Goal: Task Accomplishment & Management: Manage account settings

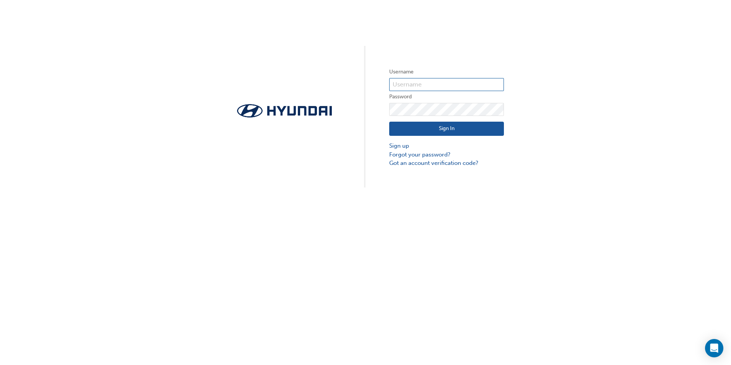
type input "22542"
click at [475, 174] on div "Username 22542 Password Sign In Sign up Forgot your password? Got an account ve…" at bounding box center [365, 93] width 731 height 187
click at [458, 165] on link "Got an account verification code?" at bounding box center [446, 163] width 115 height 9
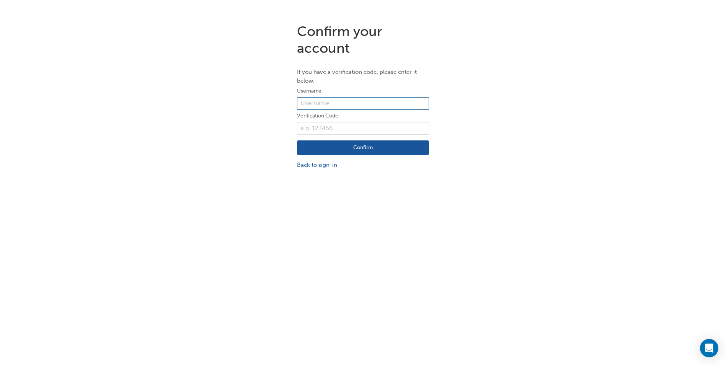
click at [316, 108] on input "text" at bounding box center [363, 103] width 132 height 13
click at [222, 149] on div "Confirm your account If you have a verification code, please enter it below. Us…" at bounding box center [363, 96] width 726 height 158
click at [318, 168] on link "Back to sign-in" at bounding box center [363, 165] width 132 height 9
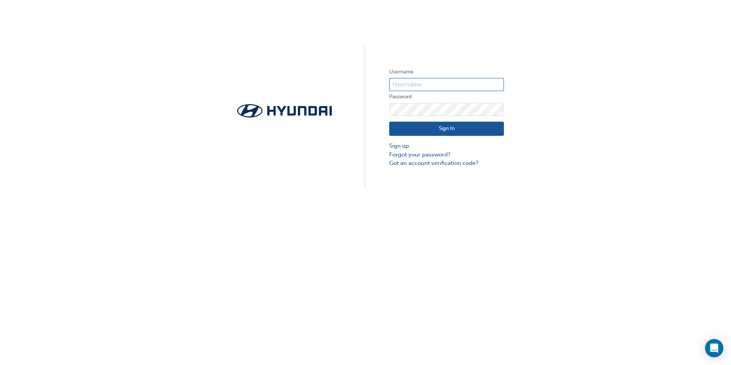
type input "22542"
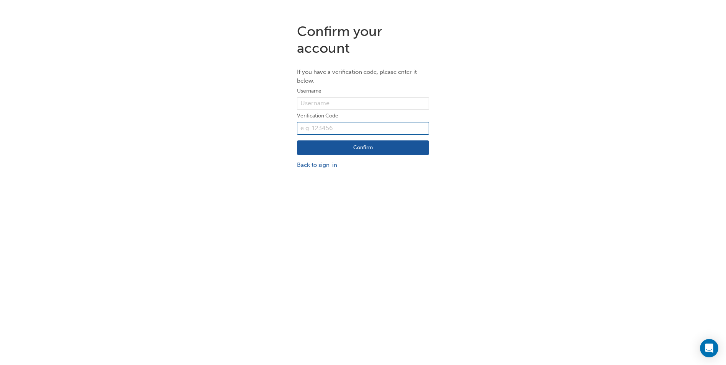
click at [312, 125] on input "text" at bounding box center [363, 128] width 132 height 13
click at [232, 163] on div "Confirm your account If you have a verification code, please enter it below. Us…" at bounding box center [363, 96] width 726 height 158
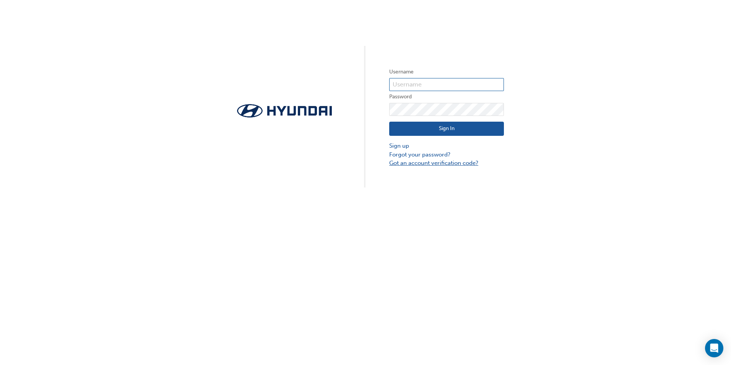
type input "22542"
drag, startPoint x: 422, startPoint y: 84, endPoint x: 423, endPoint y: 88, distance: 4.1
click at [422, 84] on input "22542" at bounding box center [446, 84] width 115 height 13
click at [456, 207] on div "Username 22542 Password Sign In Sign up Forgot your password? Got an account ve…" at bounding box center [365, 182] width 731 height 365
click at [366, 80] on div "Username 22542 Password Sign In Sign up Forgot your password? Got an account ve…" at bounding box center [365, 93] width 731 height 187
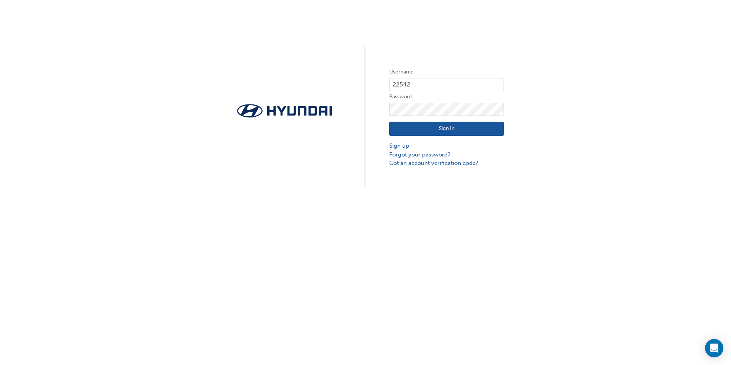
click at [400, 155] on link "Forgot your password?" at bounding box center [446, 154] width 115 height 9
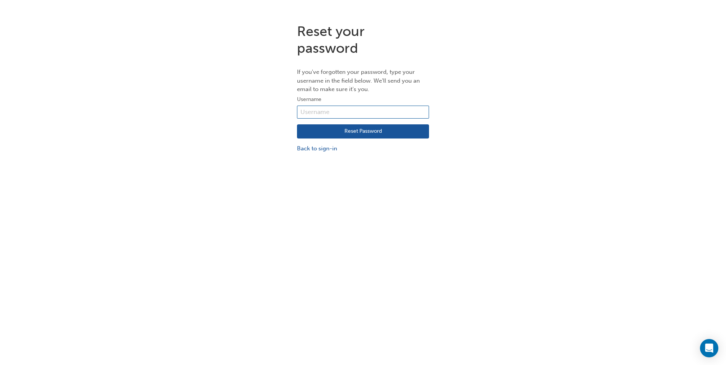
click at [319, 114] on input "text" at bounding box center [363, 112] width 132 height 13
type input "[EMAIL_ADDRESS][DOMAIN_NAME]"
click at [347, 130] on button "Reset Password" at bounding box center [363, 131] width 132 height 15
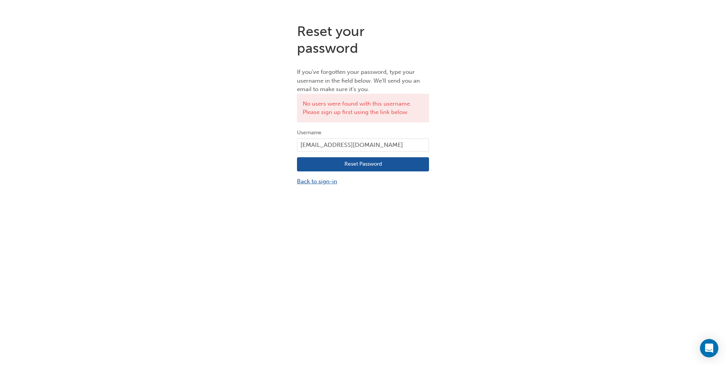
click at [322, 183] on link "Back to sign-in" at bounding box center [363, 181] width 132 height 9
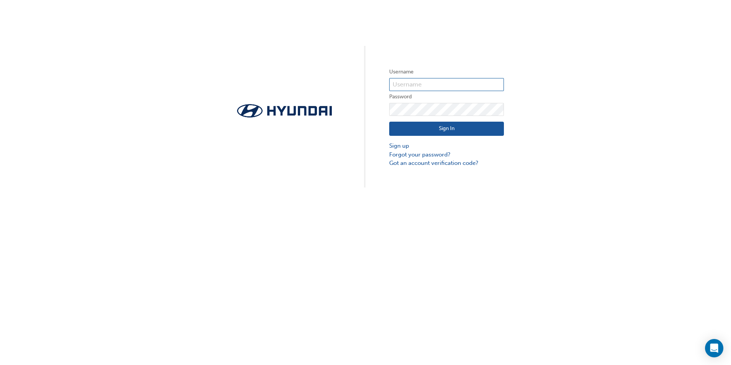
type input "22542"
click at [456, 46] on div "Username 22542 Password Sign In Sign up Forgot your password? Got an account ve…" at bounding box center [365, 93] width 731 height 187
